Goal: Task Accomplishment & Management: Manage account settings

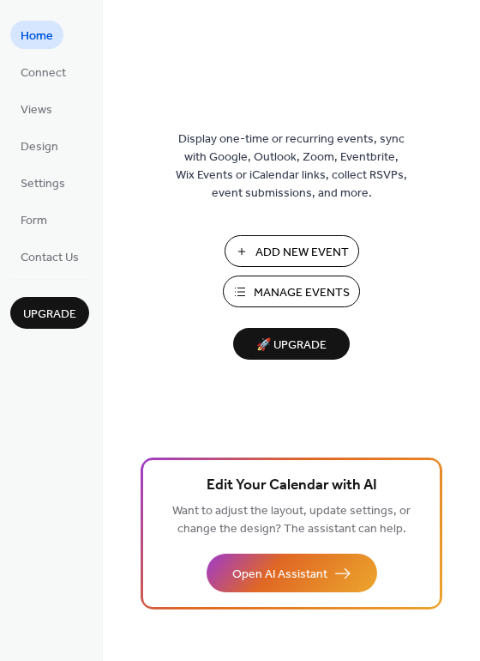
click at [304, 252] on span "Add New Event" at bounding box center [303, 253] width 94 height 18
click at [311, 294] on span "Manage Events" at bounding box center [302, 293] width 96 height 18
click at [48, 68] on span "Connect" at bounding box center [43, 73] width 45 height 18
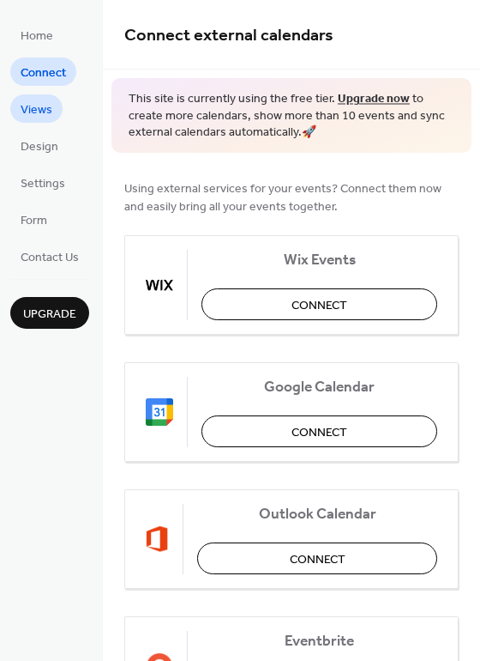
click at [42, 101] on span "Views" at bounding box center [37, 110] width 32 height 18
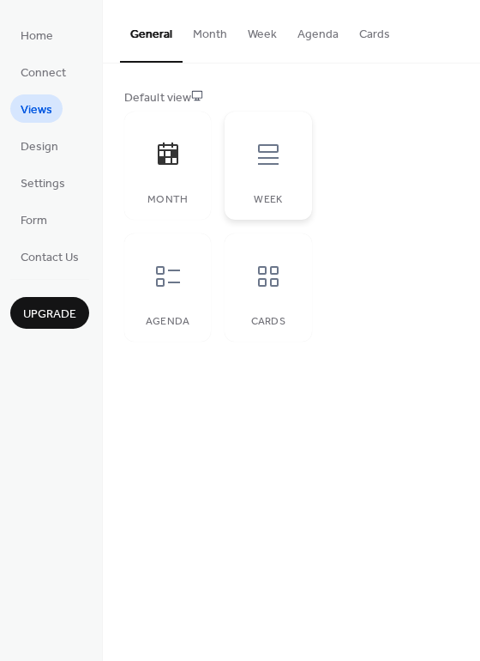
click at [269, 151] on icon at bounding box center [268, 154] width 21 height 21
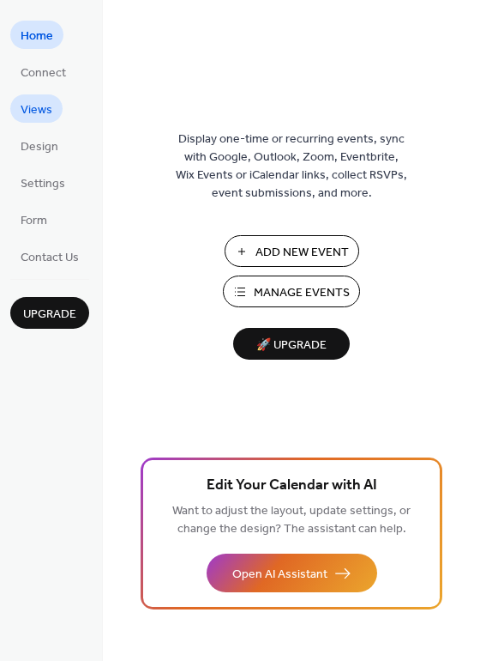
click at [48, 113] on span "Views" at bounding box center [37, 110] width 32 height 18
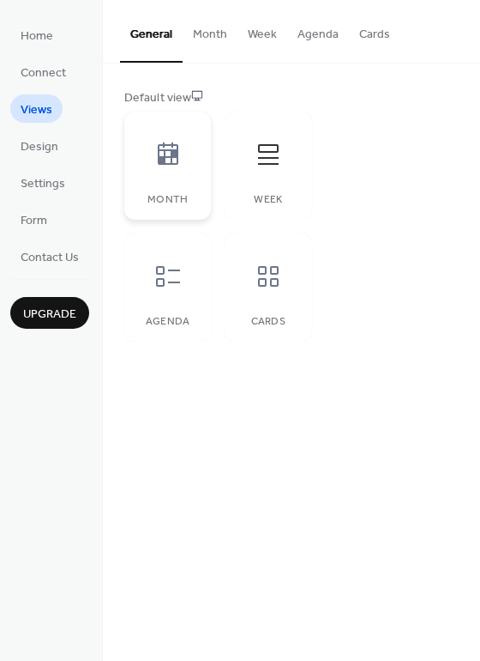
click at [167, 166] on icon at bounding box center [167, 154] width 27 height 27
click at [153, 293] on div at bounding box center [167, 276] width 51 height 51
click at [257, 281] on icon at bounding box center [268, 276] width 27 height 27
click at [26, 148] on span "Design" at bounding box center [40, 147] width 38 height 18
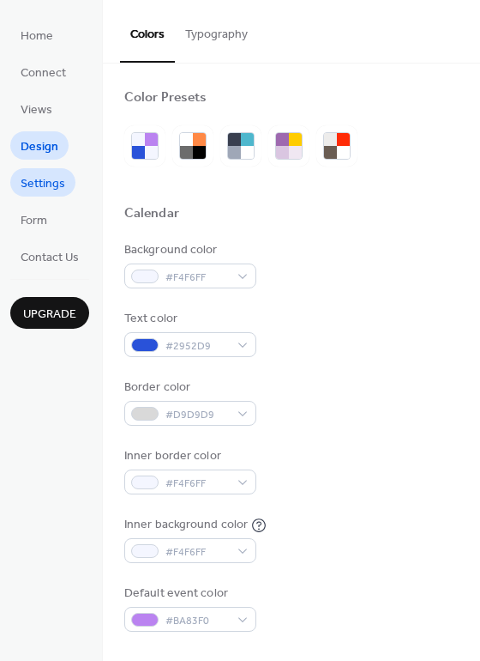
click at [26, 182] on span "Settings" at bounding box center [43, 184] width 45 height 18
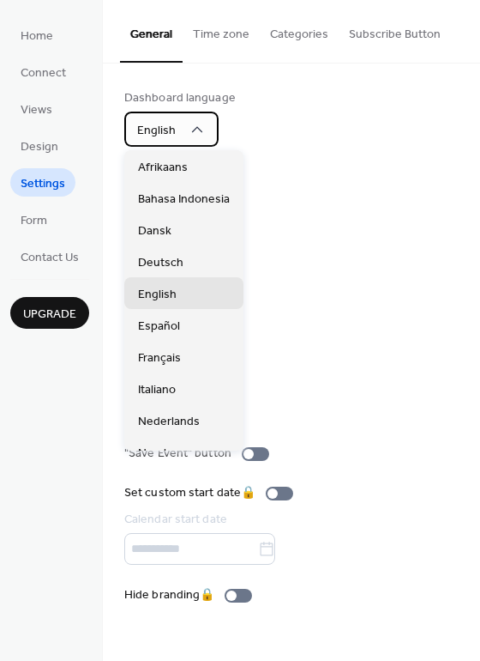
click at [160, 119] on span "English" at bounding box center [156, 130] width 39 height 23
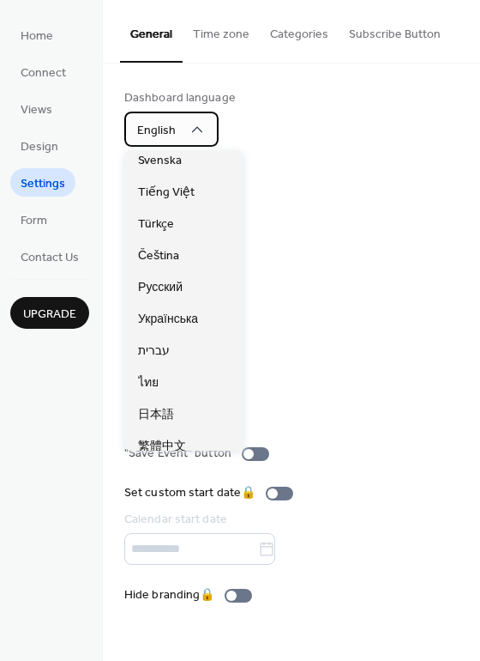
scroll to position [430, 0]
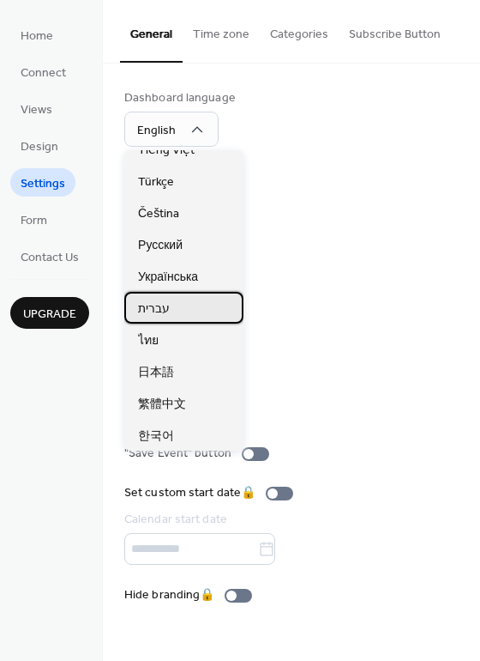
click at [153, 314] on span "עברית" at bounding box center [154, 309] width 32 height 18
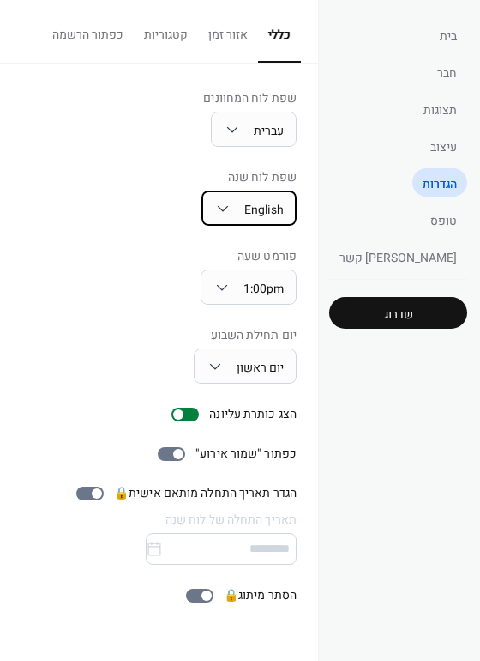
click at [297, 202] on div "English" at bounding box center [249, 207] width 95 height 35
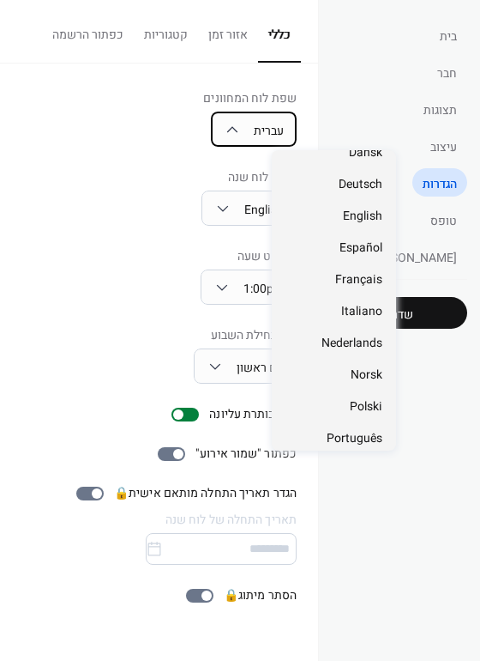
scroll to position [83, 0]
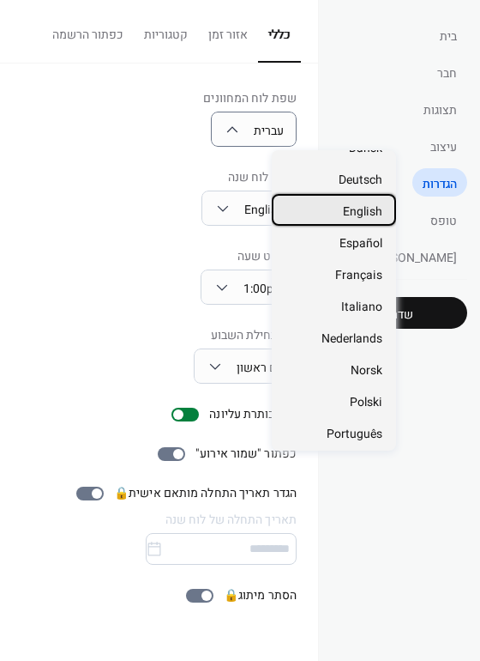
click at [348, 212] on span "English" at bounding box center [362, 211] width 39 height 18
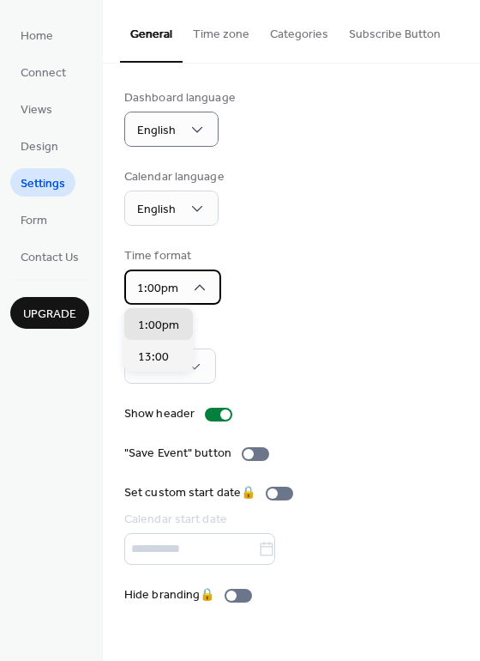
click at [207, 281] on div "1:00pm" at bounding box center [172, 286] width 97 height 35
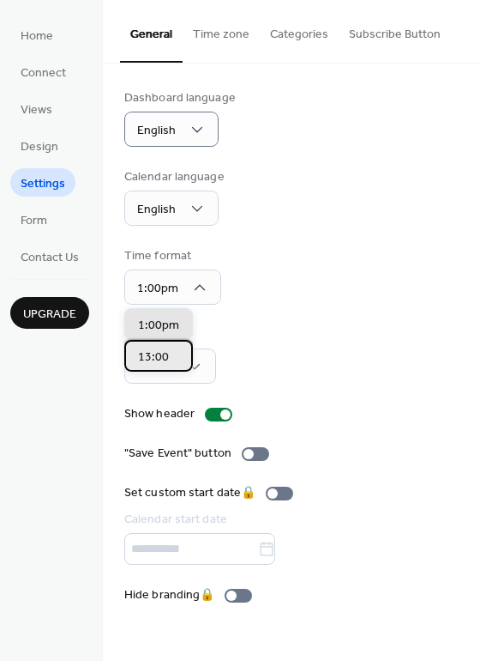
click at [149, 358] on span "13:00" at bounding box center [153, 357] width 31 height 18
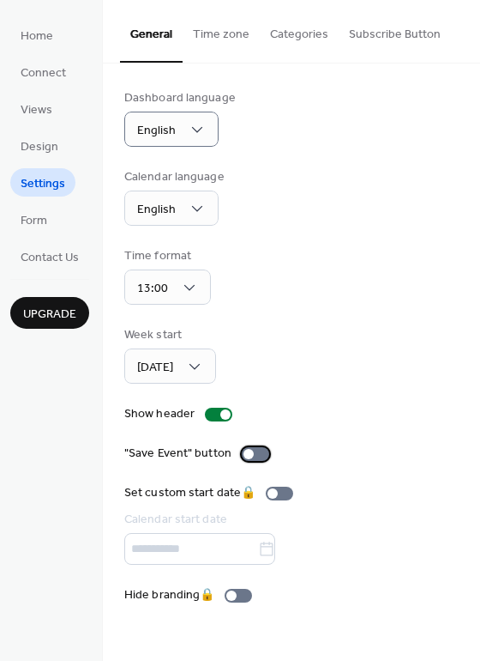
click at [250, 454] on div at bounding box center [249, 454] width 10 height 10
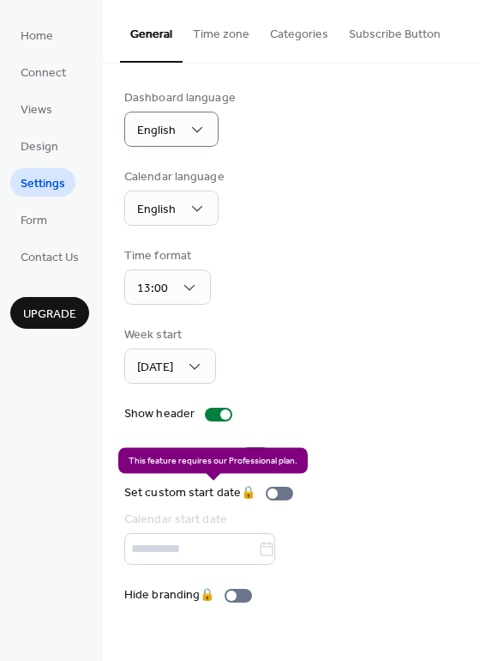
click at [272, 492] on div "Set custom start date 🔒 Calendar start date" at bounding box center [212, 524] width 176 height 81
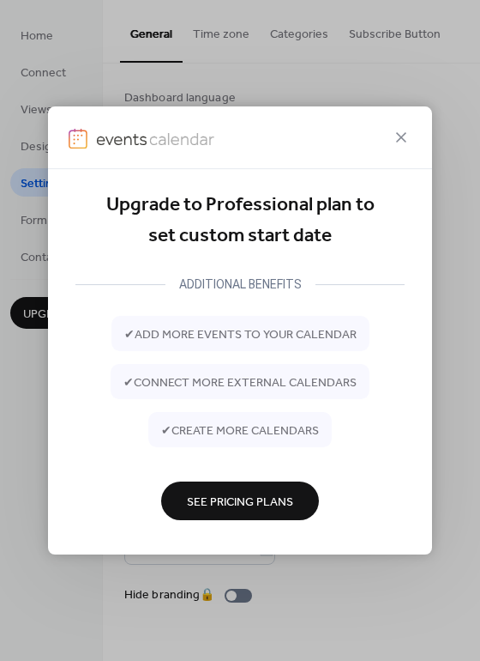
drag, startPoint x: 402, startPoint y: 129, endPoint x: 336, endPoint y: 213, distance: 106.4
click at [402, 129] on icon at bounding box center [401, 137] width 21 height 21
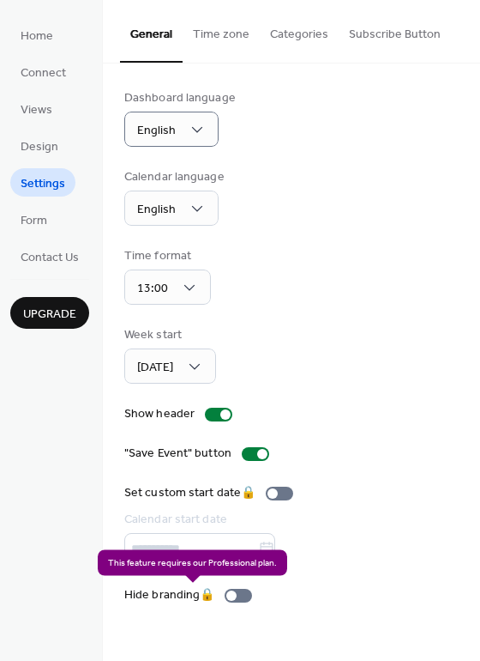
click at [231, 595] on div "Hide branding 🔒" at bounding box center [191, 595] width 135 height 18
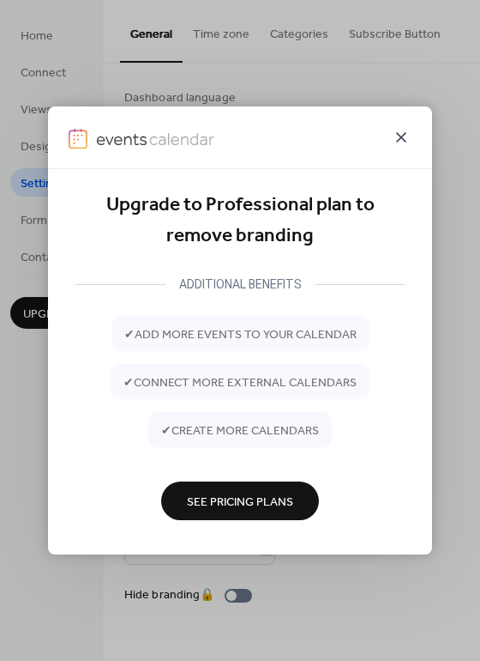
click at [403, 132] on icon at bounding box center [401, 137] width 21 height 21
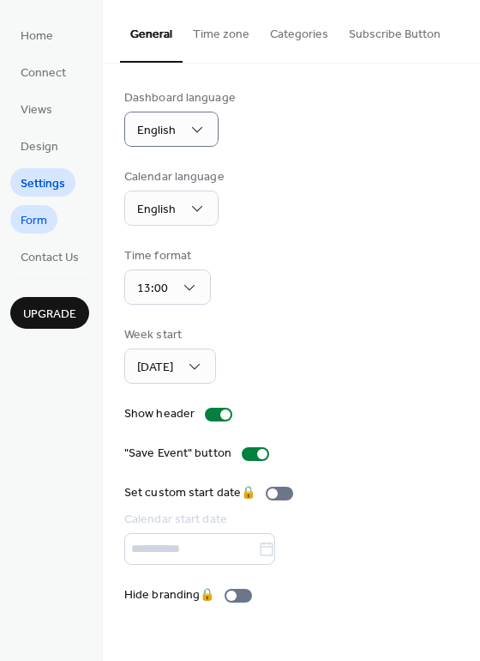
click at [48, 216] on link "Form" at bounding box center [33, 219] width 47 height 28
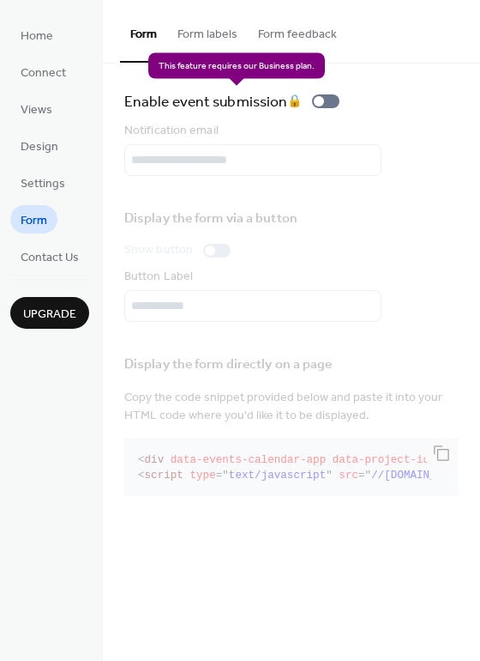
click at [314, 104] on div "Enable event submission 🔒" at bounding box center [235, 101] width 222 height 24
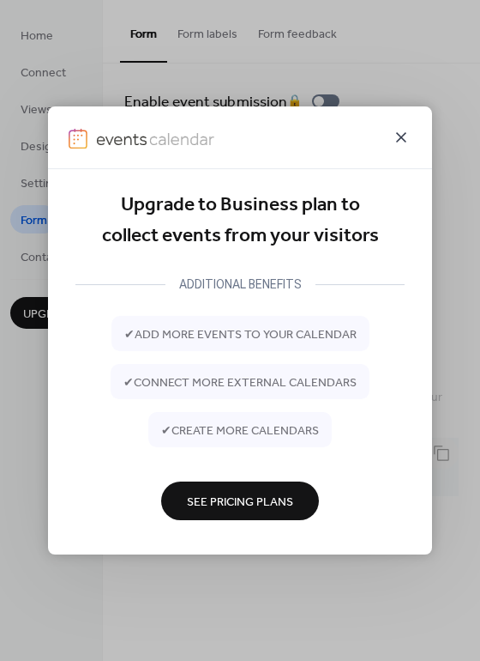
click at [396, 136] on icon at bounding box center [401, 137] width 21 height 21
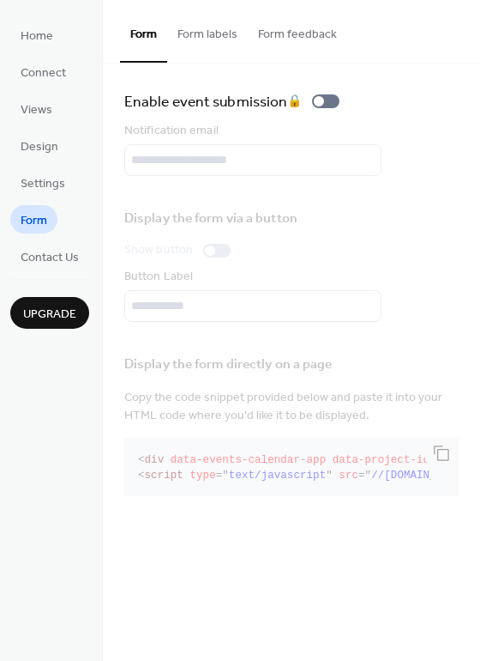
click at [222, 33] on button "Form labels" at bounding box center [207, 30] width 81 height 61
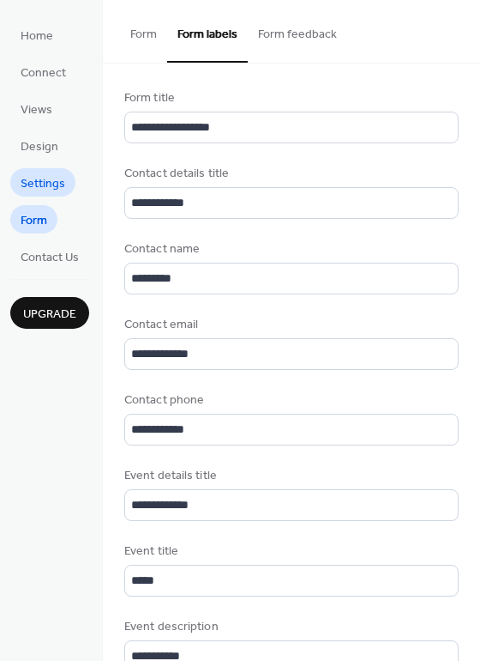
click at [45, 170] on link "Settings" at bounding box center [42, 182] width 65 height 28
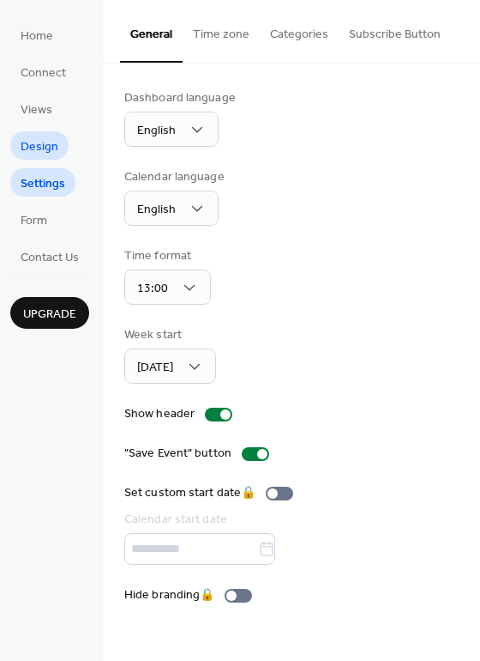
click at [41, 139] on span "Design" at bounding box center [40, 147] width 38 height 18
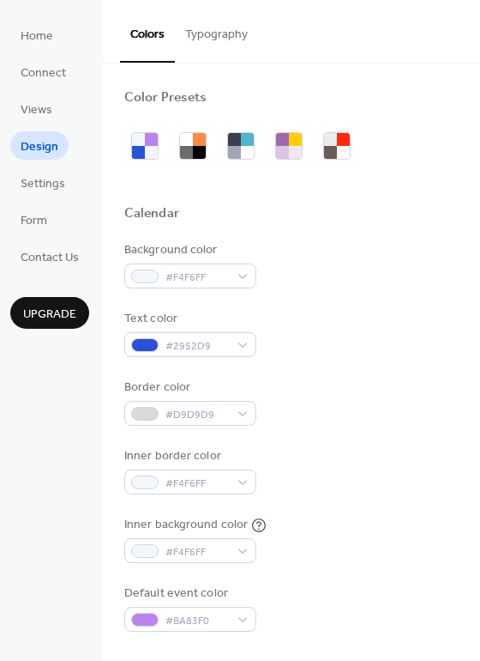
click at [210, 33] on button "Typography" at bounding box center [216, 30] width 83 height 61
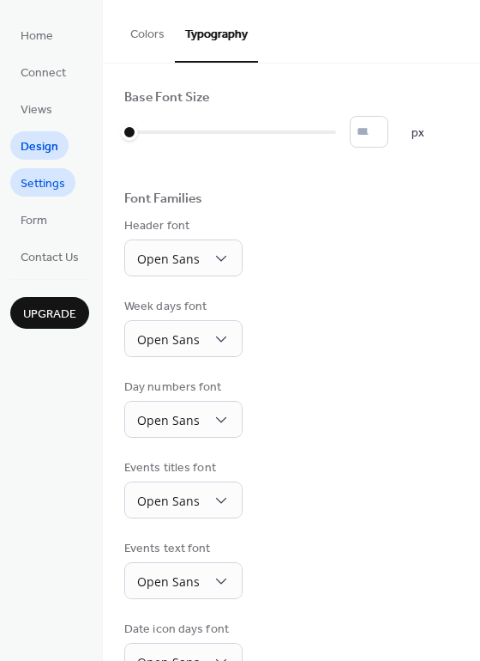
click at [46, 185] on span "Settings" at bounding box center [43, 184] width 45 height 18
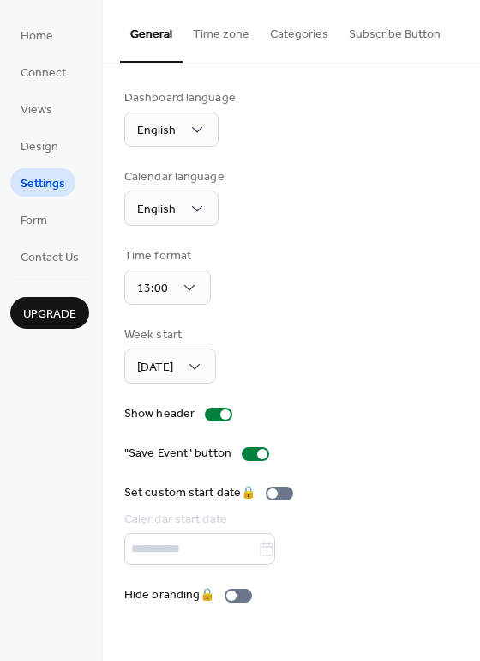
click at [213, 33] on button "Time zone" at bounding box center [221, 30] width 77 height 61
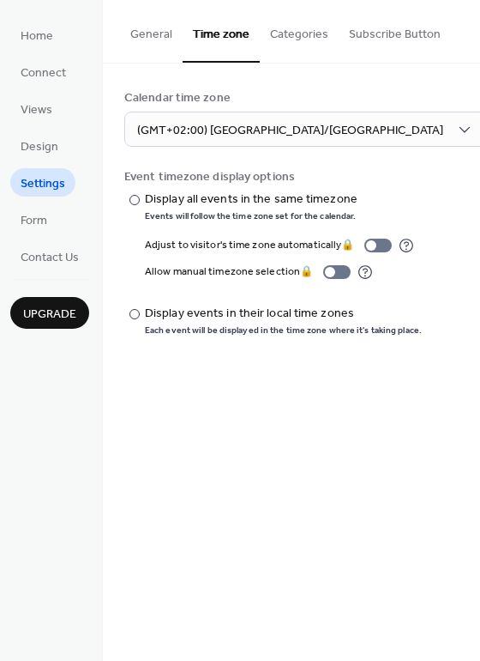
click at [279, 42] on button "Categories" at bounding box center [299, 30] width 79 height 61
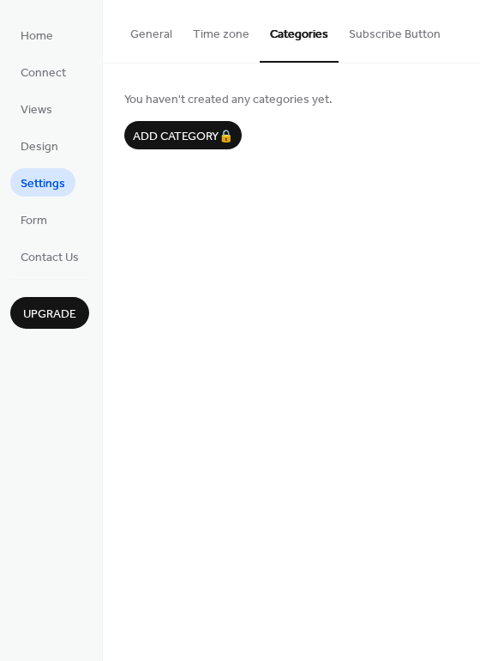
click at [390, 34] on button "Subscribe Button" at bounding box center [395, 30] width 112 height 61
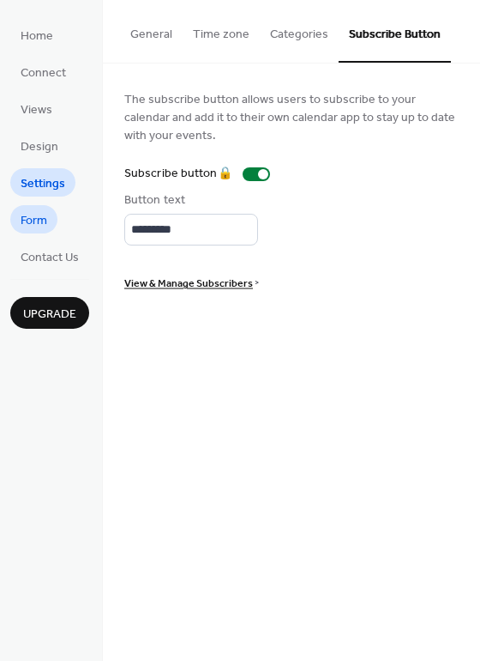
click at [51, 226] on link "Form" at bounding box center [33, 219] width 47 height 28
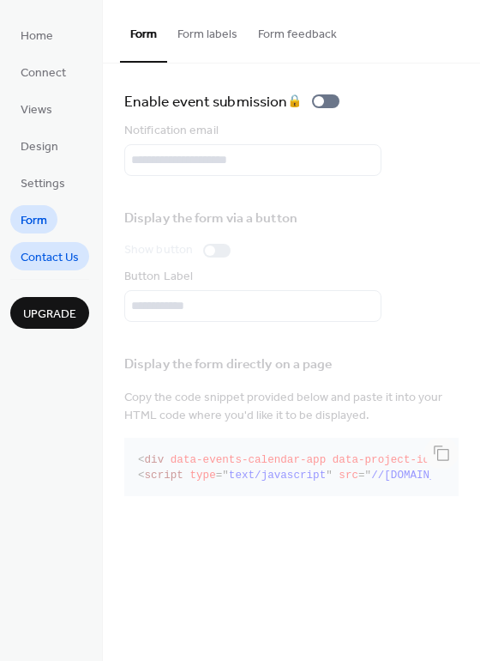
click at [30, 255] on span "Contact Us" at bounding box center [50, 258] width 58 height 18
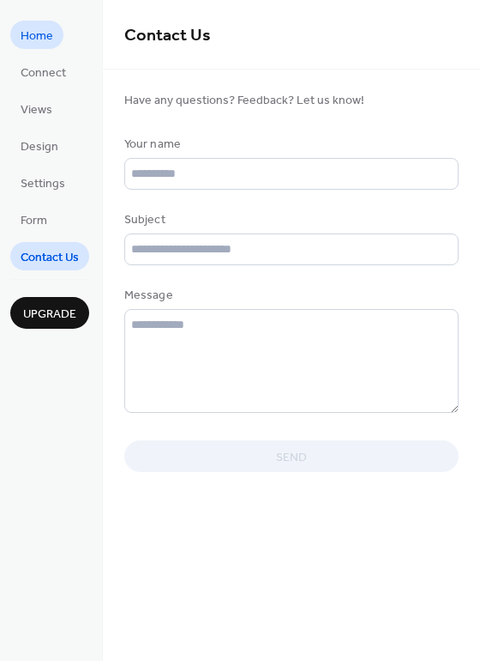
click at [33, 43] on span "Home" at bounding box center [37, 36] width 33 height 18
